Goal: Information Seeking & Learning: Learn about a topic

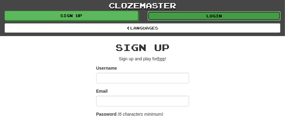
click at [176, 15] on link "Login" at bounding box center [214, 15] width 133 height 9
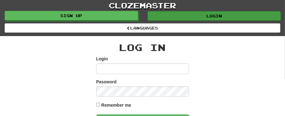
type input "*********"
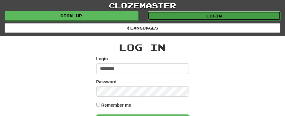
click at [177, 17] on link "Login" at bounding box center [214, 15] width 133 height 9
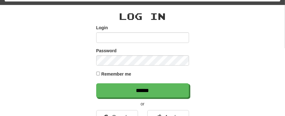
scroll to position [62, 0]
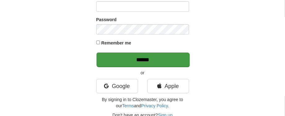
type input "*********"
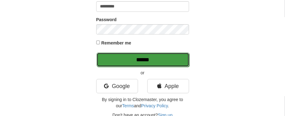
click at [142, 59] on input "******" at bounding box center [143, 59] width 93 height 14
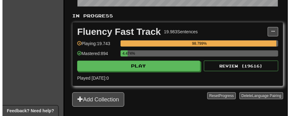
scroll to position [155, 0]
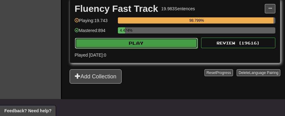
click at [133, 46] on button "Play" at bounding box center [136, 43] width 123 height 11
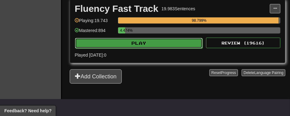
select select "**"
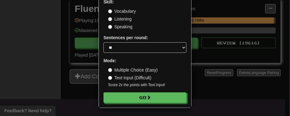
scroll to position [41, 0]
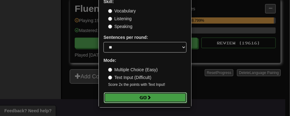
click at [133, 95] on button "Go" at bounding box center [145, 97] width 83 height 11
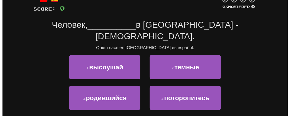
scroll to position [31, 0]
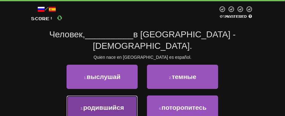
click at [96, 103] on button "3 . родившийся" at bounding box center [102, 107] width 71 height 24
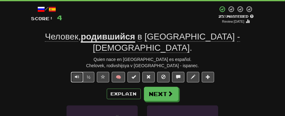
click at [79, 74] on span "Text-to-speech controls" at bounding box center [77, 76] width 4 height 4
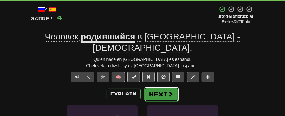
click at [168, 91] on span at bounding box center [171, 94] width 6 height 6
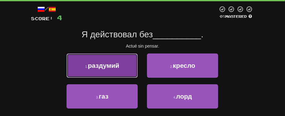
click at [110, 67] on span "раздумий" at bounding box center [104, 65] width 32 height 7
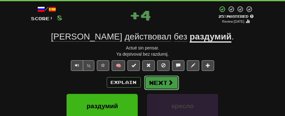
click at [164, 80] on button "Next" at bounding box center [161, 82] width 35 height 14
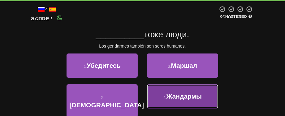
click at [179, 98] on span "Жандармы" at bounding box center [185, 95] width 36 height 7
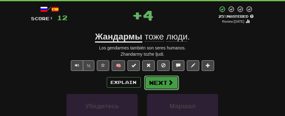
click at [163, 85] on button "Next" at bounding box center [161, 82] width 35 height 14
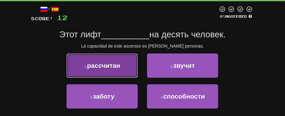
click at [104, 68] on span "рассчитан" at bounding box center [103, 65] width 33 height 7
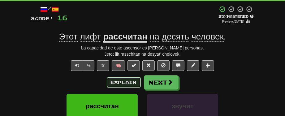
click at [114, 83] on button "Explain" at bounding box center [124, 82] width 34 height 11
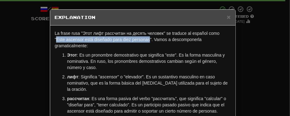
drag, startPoint x: 53, startPoint y: 39, endPoint x: 147, endPoint y: 39, distance: 93.8
click at [147, 39] on p "La frase rusa "Этот лифт рассчитан на десять человек" se traduce al español com…" at bounding box center [143, 39] width 176 height 19
copy p "Este ascensor está diseñado para diez personas"
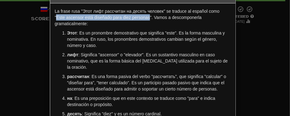
scroll to position [0, 0]
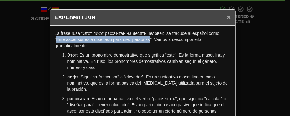
click at [228, 19] on span "×" at bounding box center [229, 16] width 4 height 7
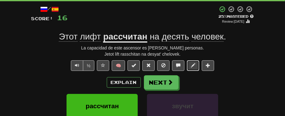
click at [197, 67] on button at bounding box center [193, 65] width 12 height 11
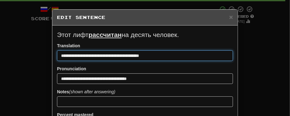
drag, startPoint x: 159, startPoint y: 56, endPoint x: 57, endPoint y: 55, distance: 101.9
click at [57, 55] on input "**********" at bounding box center [145, 55] width 176 height 11
paste input
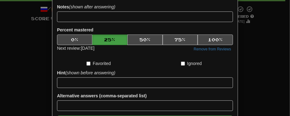
scroll to position [131, 0]
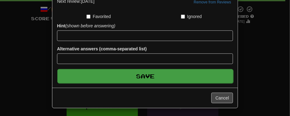
type input "**********"
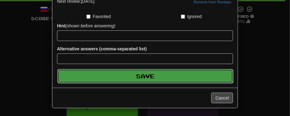
click at [143, 73] on button "Save" at bounding box center [145, 76] width 176 height 14
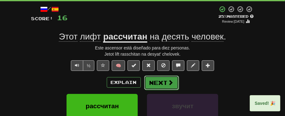
click at [161, 81] on button "Next" at bounding box center [161, 82] width 35 height 14
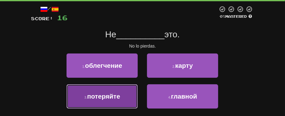
click at [97, 99] on button "3 . [GEOGRAPHIC_DATA]" at bounding box center [102, 96] width 71 height 24
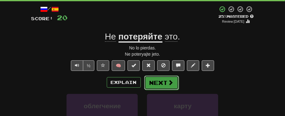
click at [149, 84] on button "Next" at bounding box center [161, 82] width 35 height 14
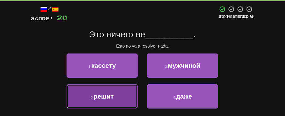
click at [107, 102] on button "3 . решит" at bounding box center [102, 96] width 71 height 24
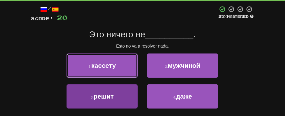
click at [107, 69] on span "кассету" at bounding box center [103, 65] width 24 height 7
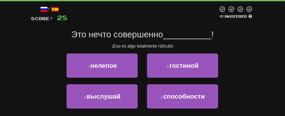
click at [169, 82] on div "2 . гостиной" at bounding box center [182, 68] width 81 height 31
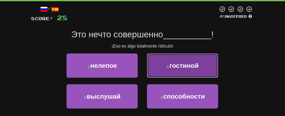
click at [173, 70] on button "2 . гостиной" at bounding box center [182, 65] width 71 height 24
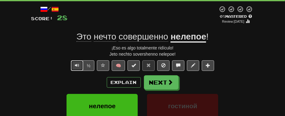
click at [79, 69] on button "Text-to-speech controls" at bounding box center [77, 65] width 12 height 11
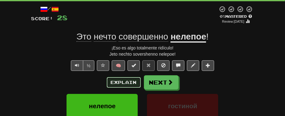
click at [119, 82] on button "Explain" at bounding box center [124, 82] width 34 height 11
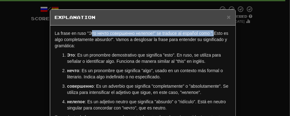
drag, startPoint x: 211, startPoint y: 34, endPoint x: 89, endPoint y: 35, distance: 122.0
click at [89, 35] on p "La frase en ruso "Это нечто совершенно нелепое!" se traduce al español como "¡E…" at bounding box center [143, 39] width 176 height 19
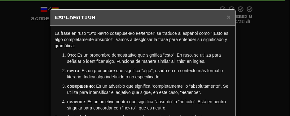
click at [225, 40] on p "La frase en ruso "Это нечто совершенно нелепое!" se traduce al español como "¡E…" at bounding box center [143, 39] width 176 height 19
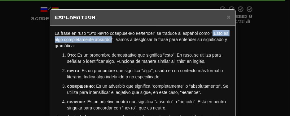
drag, startPoint x: 210, startPoint y: 34, endPoint x: 109, endPoint y: 40, distance: 101.1
click at [109, 40] on p "La frase en ruso "Это нечто совершенно нелепое!" se traduce al español como "¡E…" at bounding box center [143, 39] width 176 height 19
copy p "¡Esto es algo completamente absurdo!"
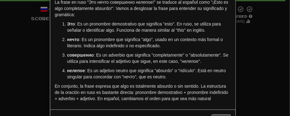
click at [264, 78] on div "× Explanation La frase en ruso "Это нечто совершенно нелепое!" se traduce al es…" at bounding box center [145, 58] width 290 height 116
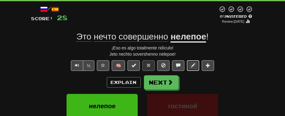
click at [194, 65] on span at bounding box center [193, 65] width 4 height 4
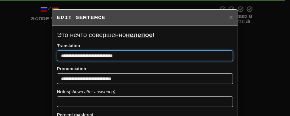
drag, startPoint x: 121, startPoint y: 55, endPoint x: 53, endPoint y: 47, distance: 68.0
paste input "***"
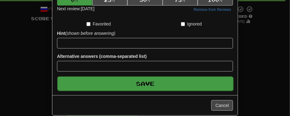
type input "**********"
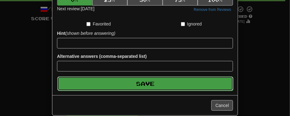
click at [129, 84] on button "Save" at bounding box center [145, 83] width 176 height 14
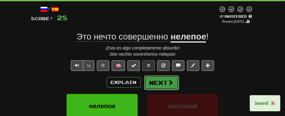
click at [168, 87] on button "Next" at bounding box center [161, 82] width 35 height 14
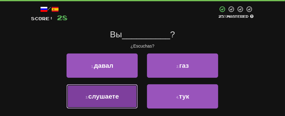
click at [114, 98] on span "слушаете" at bounding box center [103, 95] width 31 height 7
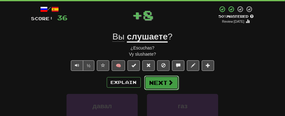
click at [174, 81] on button "Next" at bounding box center [161, 82] width 35 height 14
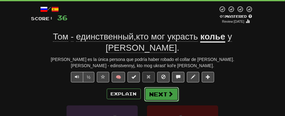
click at [163, 87] on button "Next" at bounding box center [161, 94] width 35 height 14
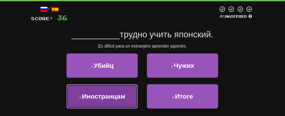
click at [102, 100] on button "3 . [DEMOGRAPHIC_DATA]" at bounding box center [102, 96] width 71 height 24
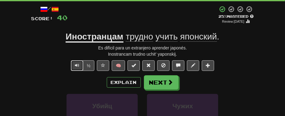
click at [76, 68] on button "Text-to-speech controls" at bounding box center [77, 65] width 12 height 11
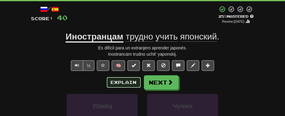
click at [112, 81] on button "Explain" at bounding box center [124, 82] width 34 height 11
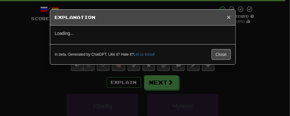
click at [229, 18] on span "×" at bounding box center [229, 16] width 4 height 7
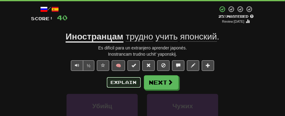
click at [115, 82] on button "Explain" at bounding box center [124, 82] width 34 height 11
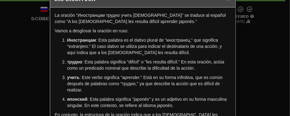
scroll to position [31, 0]
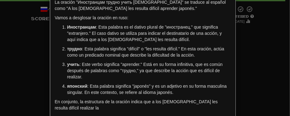
click at [261, 55] on div "× Explanation La oración "Иностранцам трудно учить японский" se traduce al espa…" at bounding box center [145, 58] width 290 height 116
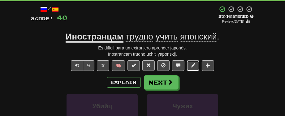
click at [191, 65] on span at bounding box center [193, 65] width 4 height 4
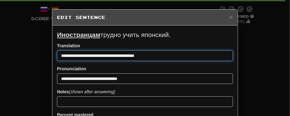
drag, startPoint x: 76, startPoint y: 56, endPoint x: 112, endPoint y: 60, distance: 36.8
click at [112, 60] on input "**********" at bounding box center [145, 55] width 176 height 11
drag, startPoint x: 112, startPoint y: 56, endPoint x: 76, endPoint y: 56, distance: 35.6
click at [76, 56] on input "**********" at bounding box center [145, 55] width 176 height 11
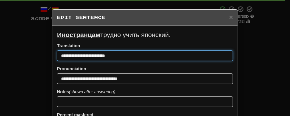
drag, startPoint x: 61, startPoint y: 55, endPoint x: 54, endPoint y: 56, distance: 6.3
click at [57, 56] on input "**********" at bounding box center [145, 55] width 176 height 11
paste input "**********"
drag, startPoint x: 60, startPoint y: 58, endPoint x: 55, endPoint y: 57, distance: 4.7
click at [57, 57] on input "**********" at bounding box center [145, 55] width 176 height 11
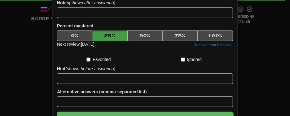
scroll to position [124, 0]
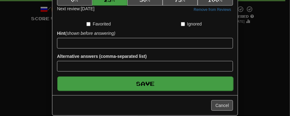
type input "**********"
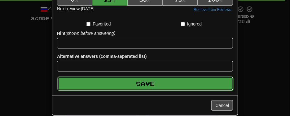
click at [146, 82] on button "Save" at bounding box center [145, 83] width 176 height 14
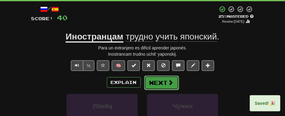
click at [164, 84] on button "Next" at bounding box center [161, 82] width 35 height 14
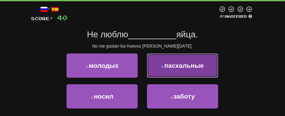
click at [170, 68] on span "пасхальные" at bounding box center [184, 65] width 40 height 7
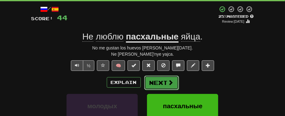
click at [154, 79] on button "Next" at bounding box center [161, 82] width 35 height 14
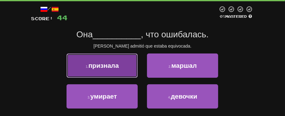
click at [109, 65] on span "признала" at bounding box center [104, 65] width 30 height 7
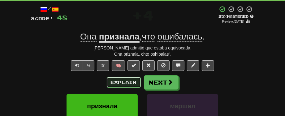
click at [110, 81] on button "Explain" at bounding box center [124, 82] width 34 height 11
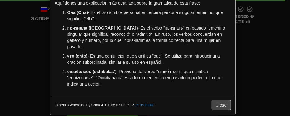
scroll to position [47, 0]
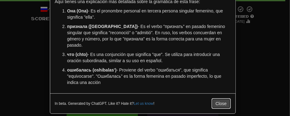
click at [211, 98] on button "Close" at bounding box center [220, 103] width 19 height 11
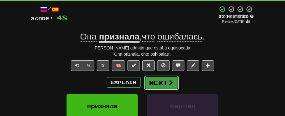
click at [168, 78] on button "Next" at bounding box center [161, 82] width 35 height 14
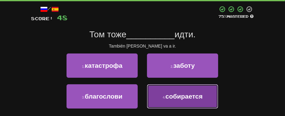
click at [170, 95] on span "собирается" at bounding box center [184, 95] width 37 height 7
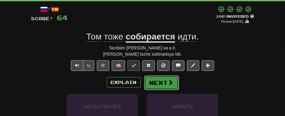
click at [158, 80] on button "Next" at bounding box center [161, 82] width 35 height 14
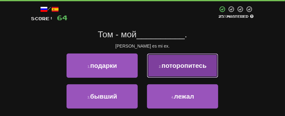
click at [203, 74] on button "2 . поторопитесь" at bounding box center [182, 65] width 71 height 24
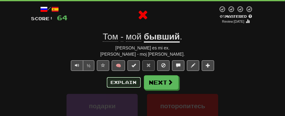
click at [126, 86] on button "Explain" at bounding box center [124, 82] width 34 height 11
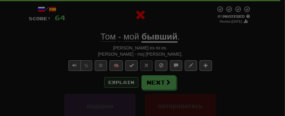
click at [126, 86] on div at bounding box center [142, 58] width 285 height 116
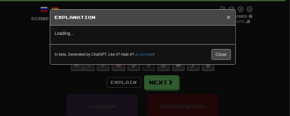
click at [227, 18] on span "×" at bounding box center [229, 16] width 4 height 7
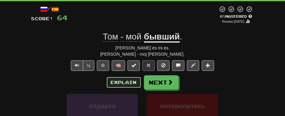
click at [135, 85] on button "Explain" at bounding box center [124, 82] width 34 height 11
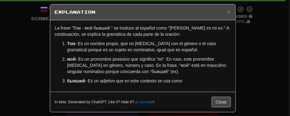
scroll to position [10, 0]
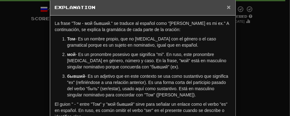
click at [227, 7] on span "×" at bounding box center [229, 6] width 4 height 7
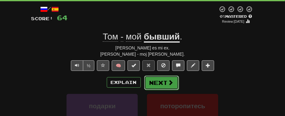
click at [159, 83] on button "Next" at bounding box center [161, 82] width 35 height 14
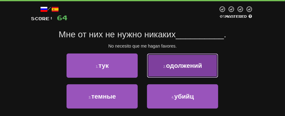
click at [190, 73] on button "2 . одолжений" at bounding box center [182, 65] width 71 height 24
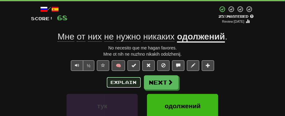
click at [126, 82] on button "Explain" at bounding box center [124, 82] width 34 height 11
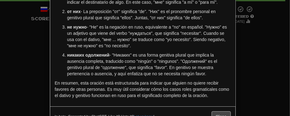
scroll to position [0, 0]
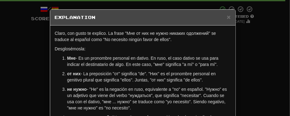
click at [253, 51] on div "× Explanation Claro, con gusto te explico. La frase "Мне от них не нужно никаки…" at bounding box center [145, 58] width 290 height 116
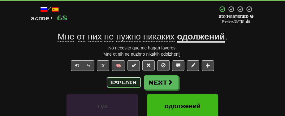
click at [125, 81] on button "Explain" at bounding box center [124, 82] width 34 height 11
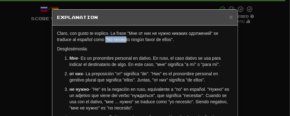
drag, startPoint x: 103, startPoint y: 40, endPoint x: 123, endPoint y: 39, distance: 19.8
click at [123, 39] on p "Claro, con gusto te explico. La frase "Мне от них не нужно никаких одолжений" s…" at bounding box center [145, 36] width 176 height 12
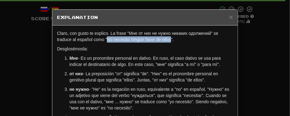
drag, startPoint x: 105, startPoint y: 40, endPoint x: 168, endPoint y: 40, distance: 62.6
click at [168, 40] on p "Claro, con gusto te explico. La frase "Мне от них не нужно никаких одолжений" s…" at bounding box center [145, 36] width 176 height 12
copy p "No necesito ningún favor de ellos"
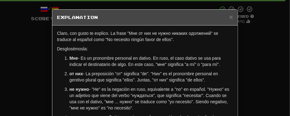
click at [256, 52] on div "× Explanation Claro, con gusto te explico. La frase "Мне от них не нужно никаки…" at bounding box center [145, 58] width 290 height 116
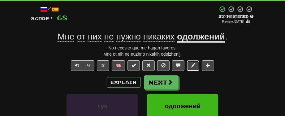
click at [194, 65] on span at bounding box center [193, 65] width 4 height 4
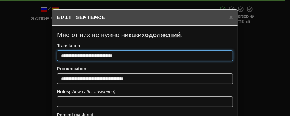
drag, startPoint x: 126, startPoint y: 56, endPoint x: 32, endPoint y: 57, distance: 93.5
click at [32, 57] on div "**********" at bounding box center [145, 58] width 290 height 116
paste input "*"
drag, startPoint x: 107, startPoint y: 56, endPoint x: 122, endPoint y: 58, distance: 15.0
click at [122, 58] on input "**********" at bounding box center [145, 55] width 176 height 11
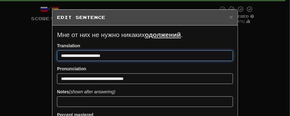
type input "**********"
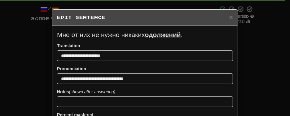
click at [136, 0] on div "**********" at bounding box center [145, 58] width 290 height 116
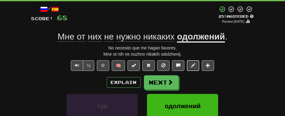
click at [191, 65] on span at bounding box center [193, 65] width 4 height 4
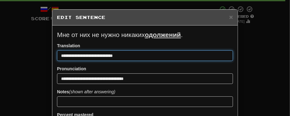
click at [58, 55] on input "**********" at bounding box center [145, 55] width 176 height 11
paste input "*****"
drag, startPoint x: 62, startPoint y: 56, endPoint x: 59, endPoint y: 55, distance: 3.2
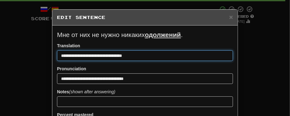
click at [59, 55] on input "**********" at bounding box center [145, 55] width 176 height 11
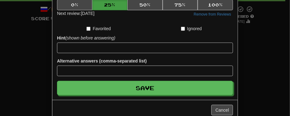
scroll to position [124, 0]
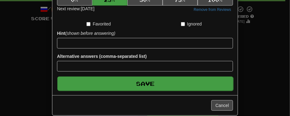
type input "**********"
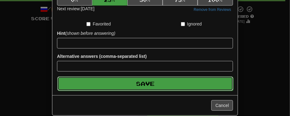
click at [151, 84] on button "Save" at bounding box center [145, 83] width 176 height 14
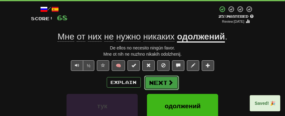
click at [159, 85] on button "Next" at bounding box center [161, 82] width 35 height 14
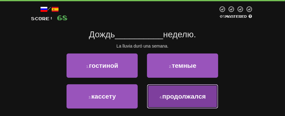
click at [195, 99] on button "4 . продолжался" at bounding box center [182, 96] width 71 height 24
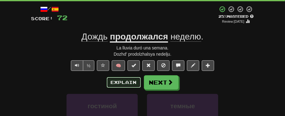
click at [114, 84] on button "Explain" at bounding box center [124, 82] width 34 height 11
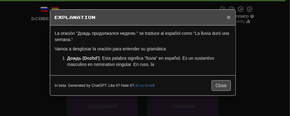
click at [230, 17] on span "×" at bounding box center [229, 16] width 4 height 7
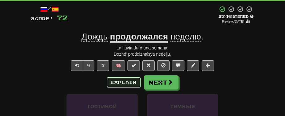
click at [120, 82] on button "Explain" at bounding box center [124, 82] width 34 height 11
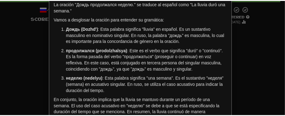
scroll to position [62, 0]
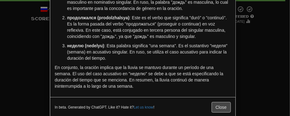
click at [268, 65] on div "× Explanation La oración "Дождь продолжался неделю." se traduce al español como…" at bounding box center [145, 58] width 290 height 116
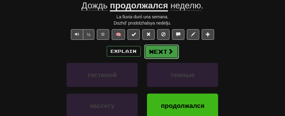
click at [169, 50] on span at bounding box center [171, 51] width 6 height 6
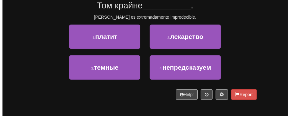
scroll to position [29, 0]
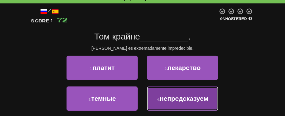
click at [169, 96] on span "непредсказуем" at bounding box center [184, 97] width 49 height 7
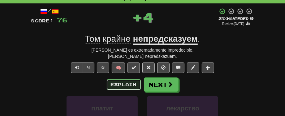
click at [123, 86] on button "Explain" at bounding box center [124, 84] width 34 height 11
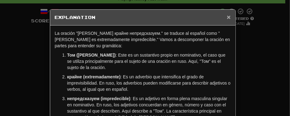
click at [227, 16] on span "×" at bounding box center [229, 16] width 4 height 7
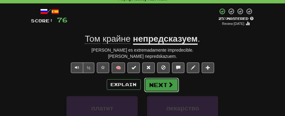
click at [157, 82] on button "Next" at bounding box center [161, 84] width 35 height 14
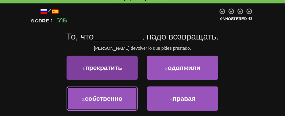
click at [102, 103] on button "3 . собственно" at bounding box center [102, 98] width 71 height 24
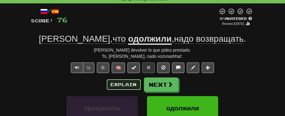
click at [116, 85] on button "Explain" at bounding box center [124, 84] width 34 height 11
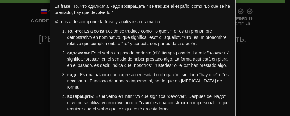
scroll to position [0, 0]
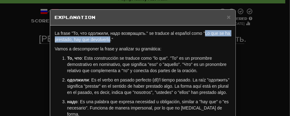
drag, startPoint x: 203, startPoint y: 34, endPoint x: 107, endPoint y: 40, distance: 96.5
click at [107, 40] on p "La frase "То, что одолжили, надо возвращать." se traduce al español como "Lo qu…" at bounding box center [143, 36] width 176 height 12
copy p "Lo que se ha prestado, hay que devolverlo"
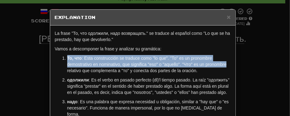
click at [245, 61] on div "× Explanation La frase "То, что одолжили, надо возвращать." se traduce al españ…" at bounding box center [145, 58] width 290 height 116
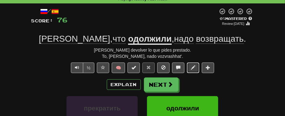
click at [194, 67] on span at bounding box center [193, 67] width 4 height 4
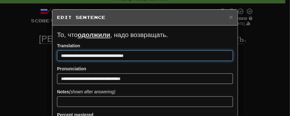
drag, startPoint x: 136, startPoint y: 55, endPoint x: 47, endPoint y: 63, distance: 88.6
click at [47, 63] on div "**********" at bounding box center [145, 58] width 290 height 116
paste input "**"
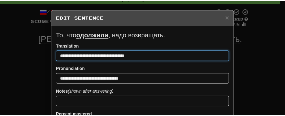
scroll to position [124, 0]
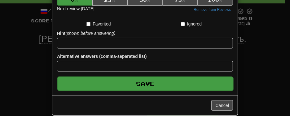
type input "**********"
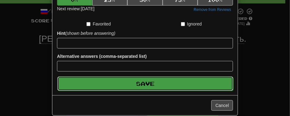
click at [134, 84] on button "Save" at bounding box center [145, 83] width 176 height 14
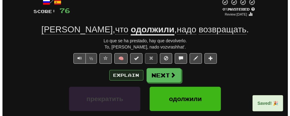
scroll to position [29, 0]
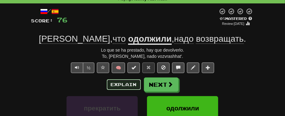
drag, startPoint x: 135, startPoint y: 83, endPoint x: 23, endPoint y: 79, distance: 111.9
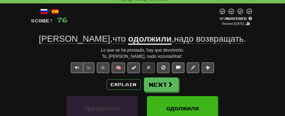
drag, startPoint x: 23, startPoint y: 79, endPoint x: 242, endPoint y: 55, distance: 220.2
click at [242, 55] on div "To, [PERSON_NAME], nado vozvrashhat'." at bounding box center [142, 56] width 223 height 6
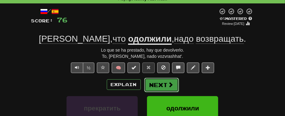
click at [172, 83] on span at bounding box center [171, 84] width 6 height 6
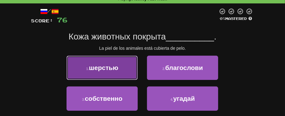
click at [102, 69] on span "шерстью" at bounding box center [103, 67] width 29 height 7
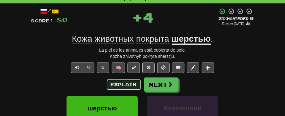
click at [129, 84] on button "Explain" at bounding box center [124, 84] width 34 height 11
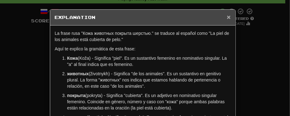
click at [227, 18] on span "×" at bounding box center [229, 16] width 4 height 7
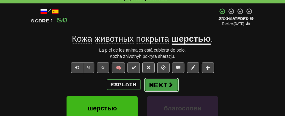
click at [172, 83] on span at bounding box center [171, 84] width 6 height 6
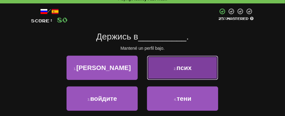
click at [192, 76] on button "2 . псих" at bounding box center [182, 67] width 71 height 24
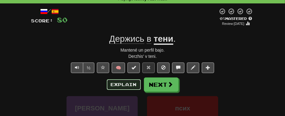
click at [126, 84] on button "Explain" at bounding box center [124, 84] width 34 height 11
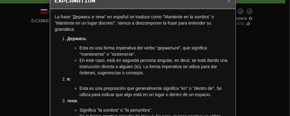
scroll to position [0, 0]
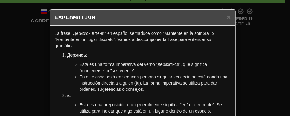
click at [161, 32] on p "La frase "Держись в тени" en español se traduce como "Mantente en la sombra" o …" at bounding box center [143, 39] width 176 height 19
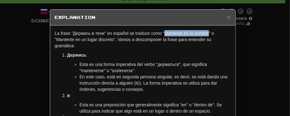
drag, startPoint x: 161, startPoint y: 32, endPoint x: 203, endPoint y: 34, distance: 42.2
click at [203, 34] on p "La frase "Держись в тени" en español se traduce como "Mantente en la sombra" o …" at bounding box center [143, 39] width 176 height 19
copy p "Mantente en la sombra"
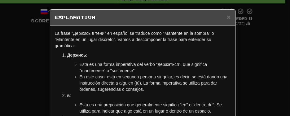
click at [248, 67] on div "× Explanation La frase "Держись в тени" en español se traduce como "Mantente en…" at bounding box center [145, 58] width 290 height 116
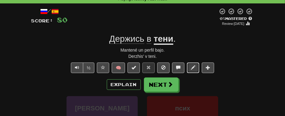
click at [190, 68] on button at bounding box center [193, 67] width 12 height 11
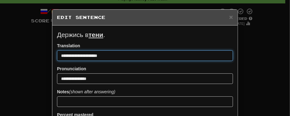
drag, startPoint x: 59, startPoint y: 56, endPoint x: 100, endPoint y: 55, distance: 40.9
click at [100, 55] on input "**********" at bounding box center [145, 55] width 176 height 11
paste input
type input "**********"
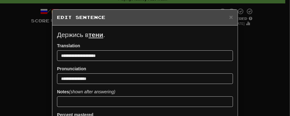
drag, startPoint x: 114, startPoint y: 18, endPoint x: 113, endPoint y: 41, distance: 23.6
drag, startPoint x: 113, startPoint y: 41, endPoint x: 106, endPoint y: 44, distance: 7.5
click at [106, 44] on div "**********" at bounding box center [145, 51] width 176 height 18
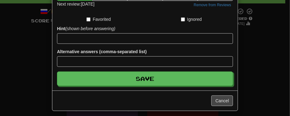
scroll to position [131, 0]
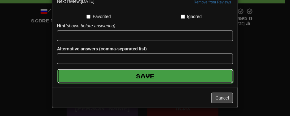
click at [168, 76] on button "Save" at bounding box center [145, 76] width 176 height 14
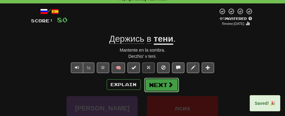
click at [163, 83] on button "Next" at bounding box center [161, 84] width 35 height 14
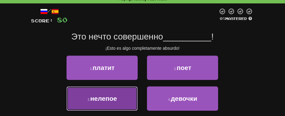
click at [134, 104] on button "3 . нелепое" at bounding box center [102, 98] width 71 height 24
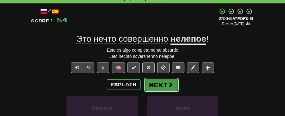
click at [166, 80] on button "Next" at bounding box center [161, 84] width 35 height 14
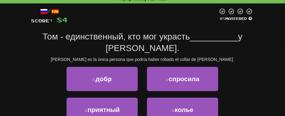
drag, startPoint x: 7, startPoint y: 87, endPoint x: 17, endPoint y: 81, distance: 12.1
click at [17, 81] on div "Correct : 16 Incorrect : 5 To go : 4 Playing : Fluency Fast Track / Score: 84 0…" at bounding box center [142, 68] width 285 height 163
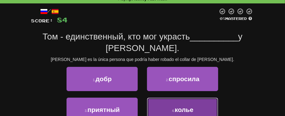
click at [178, 106] on span "колье" at bounding box center [184, 109] width 19 height 7
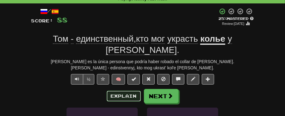
click at [129, 90] on button "Explain" at bounding box center [124, 95] width 34 height 11
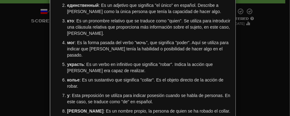
scroll to position [112, 0]
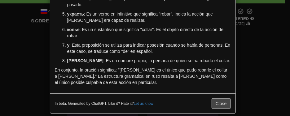
click at [31, 76] on div "× Explanation Claro, aquí tienes una explicación del texto en ruso: La frase en…" at bounding box center [145, 58] width 290 height 116
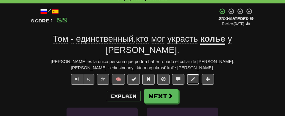
click at [194, 76] on span at bounding box center [193, 78] width 4 height 4
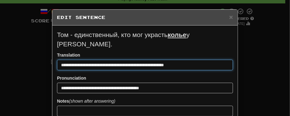
drag, startPoint x: 117, startPoint y: 57, endPoint x: 138, endPoint y: 57, distance: 21.1
click at [138, 59] on input "**********" at bounding box center [145, 64] width 176 height 11
drag, startPoint x: 153, startPoint y: 55, endPoint x: 157, endPoint y: 55, distance: 4.1
click at [157, 59] on input "**********" at bounding box center [145, 64] width 176 height 11
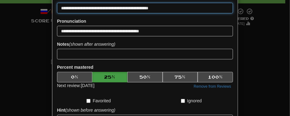
scroll to position [131, 0]
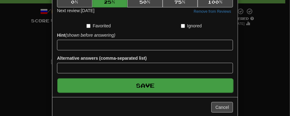
type input "**********"
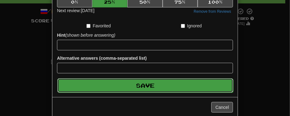
click at [150, 78] on button "Save" at bounding box center [145, 85] width 176 height 14
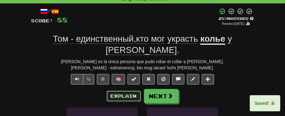
click at [122, 90] on button "Explain" at bounding box center [124, 95] width 34 height 11
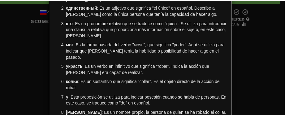
scroll to position [50, 0]
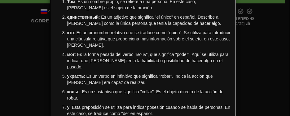
click at [269, 63] on div "× Explanation Claro, aquí tienes una explicación del texto en ruso: La frase en…" at bounding box center [145, 58] width 290 height 116
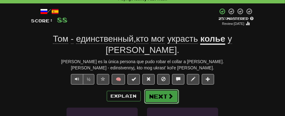
click at [162, 89] on button "Next" at bounding box center [161, 96] width 35 height 14
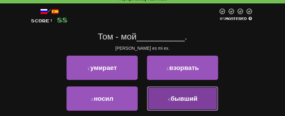
click at [162, 100] on button "4 . бывший" at bounding box center [182, 98] width 71 height 24
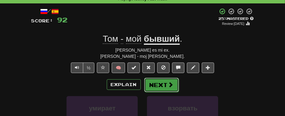
click at [170, 82] on span at bounding box center [171, 84] width 6 height 6
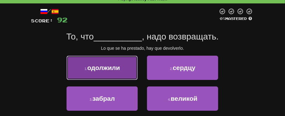
click at [116, 72] on button "1 . одолжили" at bounding box center [102, 67] width 71 height 24
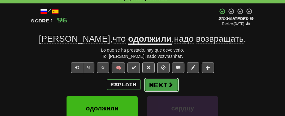
click at [168, 84] on span at bounding box center [171, 84] width 6 height 6
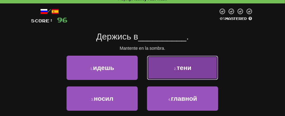
click at [185, 72] on button "2 . тени" at bounding box center [182, 67] width 71 height 24
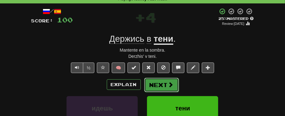
click at [159, 85] on button "Next" at bounding box center [161, 84] width 35 height 14
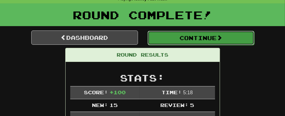
click at [186, 39] on button "Continue" at bounding box center [201, 38] width 107 height 14
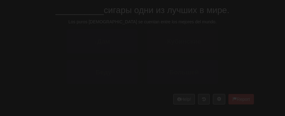
scroll to position [29, 0]
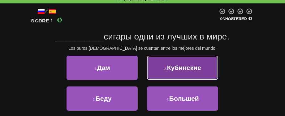
click at [170, 75] on button "2 . Кубинские" at bounding box center [182, 67] width 71 height 24
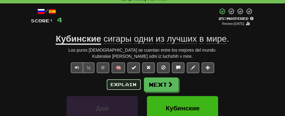
click at [116, 86] on button "Explain" at bounding box center [124, 84] width 34 height 11
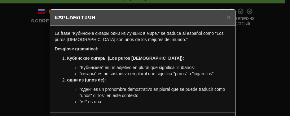
drag, startPoint x: 117, startPoint y: 85, endPoint x: 166, endPoint y: 51, distance: 59.7
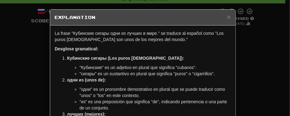
drag, startPoint x: 166, startPoint y: 51, endPoint x: 39, endPoint y: 54, distance: 127.0
click at [39, 54] on div "× Explanation La frase "Кубинские сигары одни из лучших в мире." se traduce al …" at bounding box center [145, 58] width 290 height 116
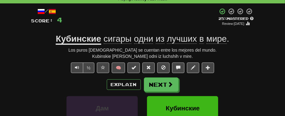
scroll to position [0, 0]
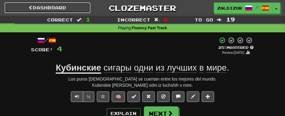
click at [69, 9] on link "Dashboard" at bounding box center [48, 7] width 86 height 11
